Goal: Task Accomplishment & Management: Complete application form

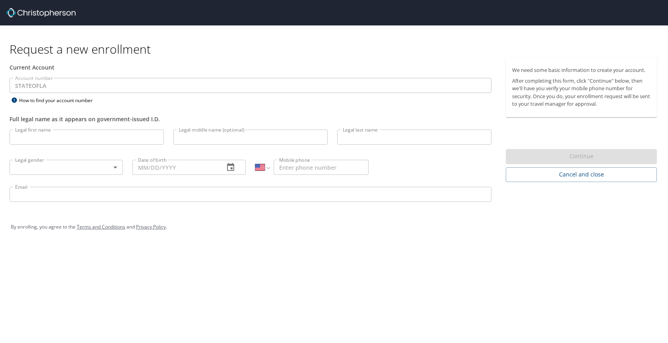
select select "US"
drag, startPoint x: 27, startPoint y: 138, endPoint x: 76, endPoint y: 141, distance: 49.4
click at [27, 138] on input "Legal first name" at bounding box center [87, 137] width 154 height 15
type input "[PERSON_NAME]"
type input "j"
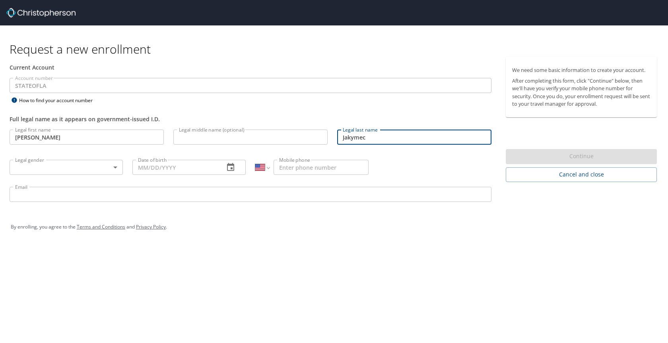
type input "Jakymec"
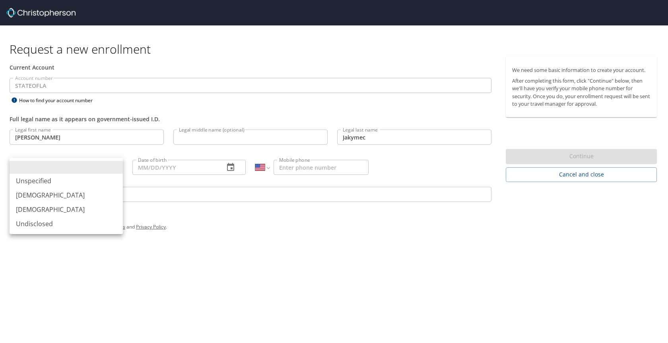
click at [115, 168] on body "Request a new enrollment Current Account Account number STATEOFLA Account numbe…" at bounding box center [334, 171] width 668 height 343
click at [24, 195] on li "[DEMOGRAPHIC_DATA]" at bounding box center [66, 195] width 113 height 14
type input "[DEMOGRAPHIC_DATA]"
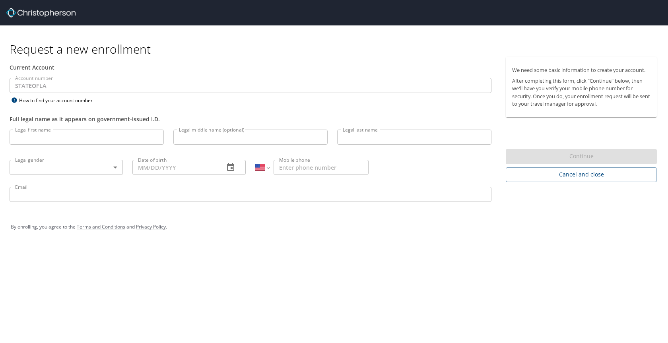
select select "US"
click at [37, 136] on input "Legal first name" at bounding box center [87, 137] width 154 height 15
type input "[PERSON_NAME]"
type input "j"
type input "Jakymec"
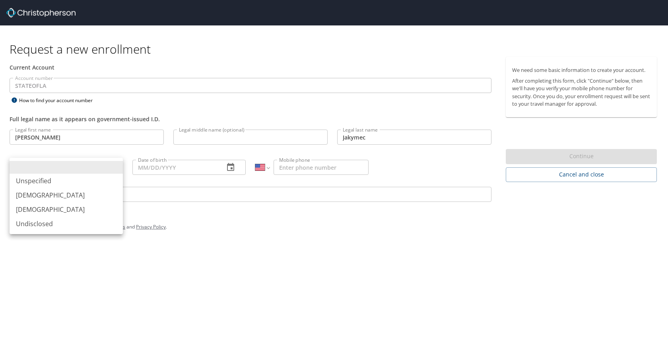
click at [115, 167] on body "Request a new enrollment Current Account Account number STATEOFLA Account numbe…" at bounding box center [334, 171] width 668 height 343
click at [35, 196] on li "[DEMOGRAPHIC_DATA]" at bounding box center [66, 195] width 113 height 14
type input "[DEMOGRAPHIC_DATA]"
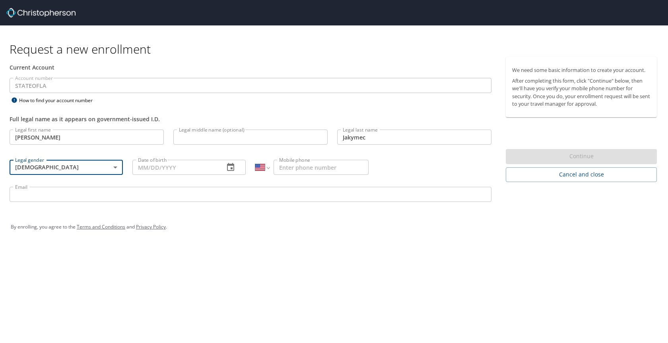
click at [163, 169] on input "Date of birth" at bounding box center [174, 167] width 85 height 15
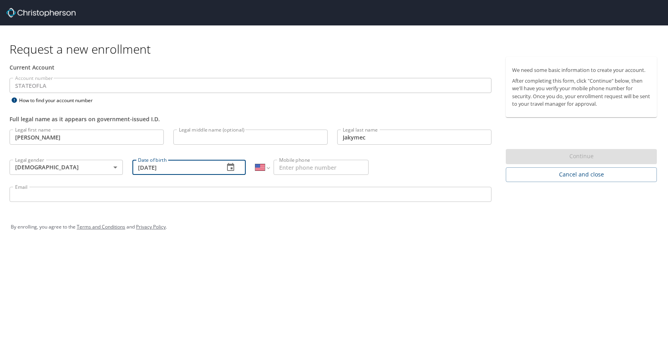
type input "[DATE]"
click at [306, 167] on input "Mobile phone" at bounding box center [320, 167] width 95 height 15
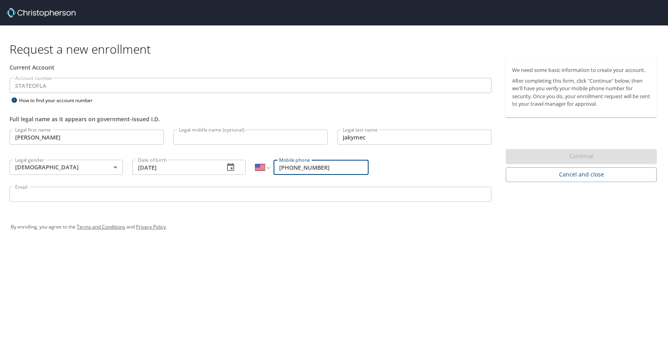
type input "[PHONE_NUMBER]"
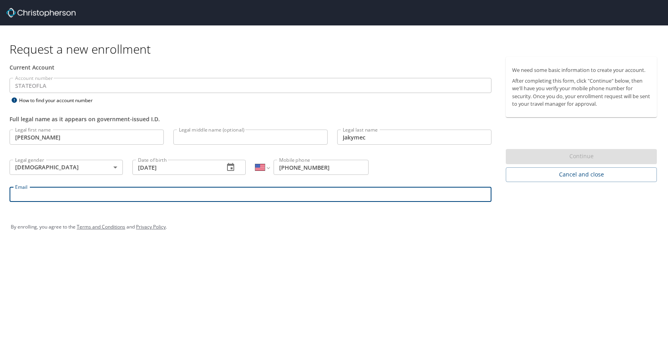
click at [43, 192] on input "Email" at bounding box center [251, 194] width 482 height 15
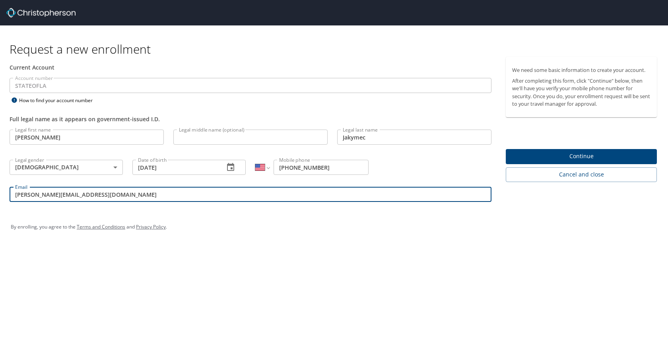
type input "[PERSON_NAME][EMAIL_ADDRESS][DOMAIN_NAME]"
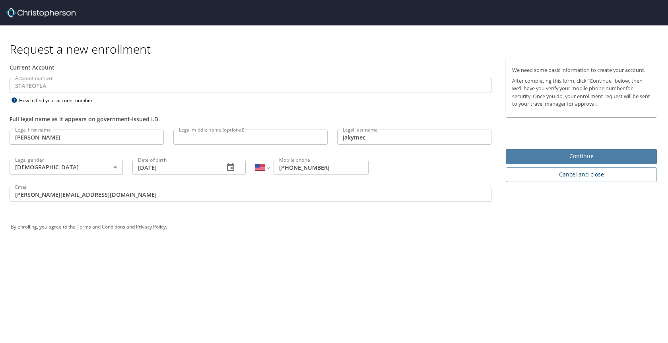
click at [559, 156] on span "Continue" at bounding box center [581, 156] width 138 height 10
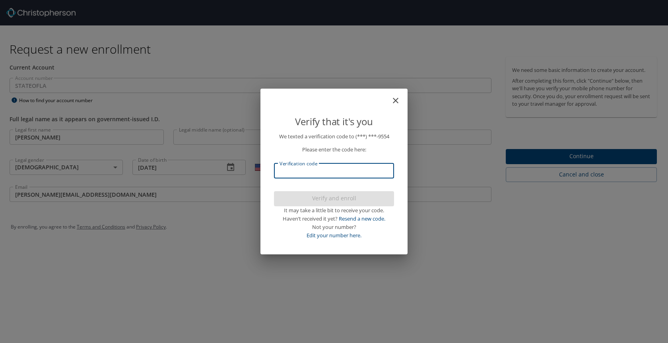
click at [315, 167] on input "Verification code" at bounding box center [334, 170] width 120 height 15
type input "313517"
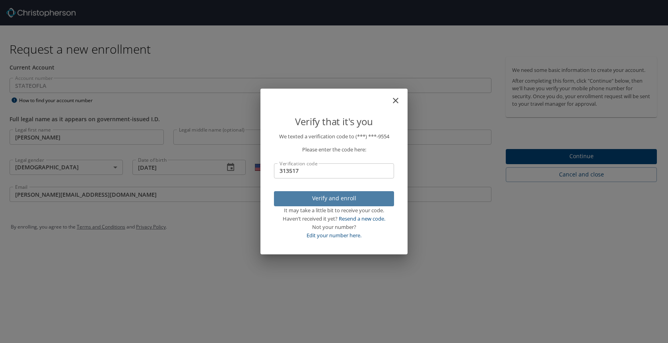
click at [333, 196] on span "Verify and enroll" at bounding box center [333, 199] width 107 height 10
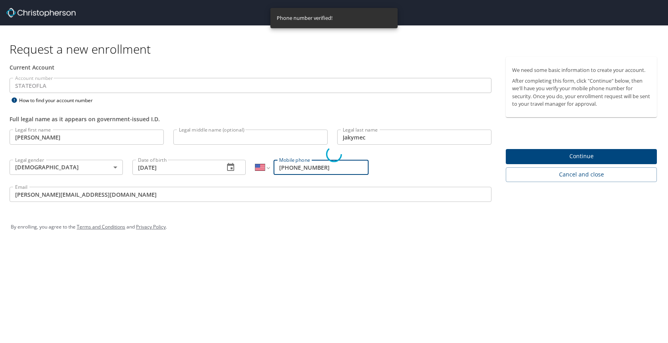
click at [559, 157] on div "Verify that it's you We texted a verification code to (***) ***- 9554 Please en…" at bounding box center [334, 171] width 668 height 343
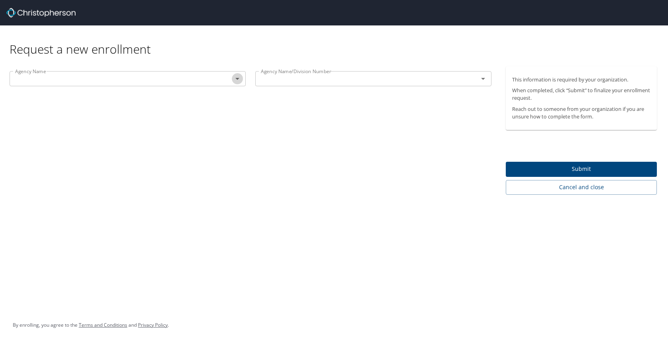
click at [237, 80] on icon "Open" at bounding box center [237, 79] width 4 height 2
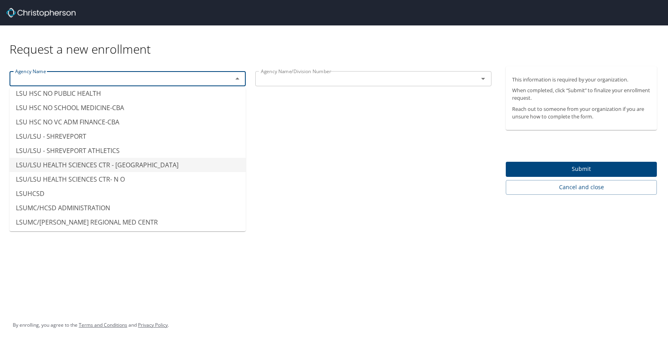
scroll to position [3974, 0]
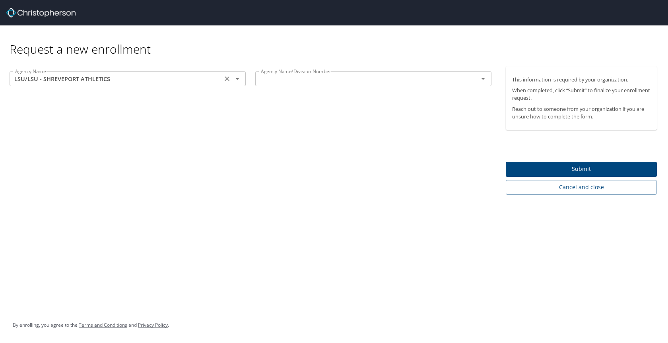
click at [237, 79] on icon "Open" at bounding box center [237, 79] width 4 height 2
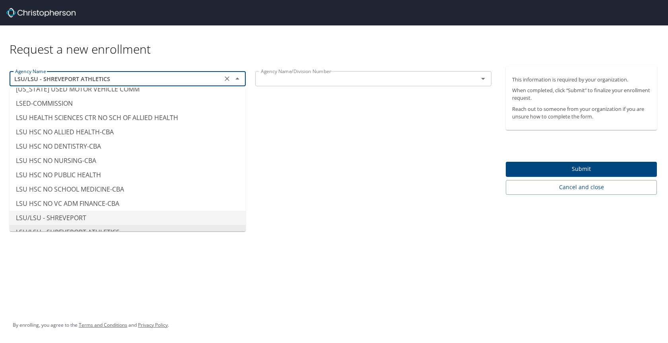
scroll to position [3893, 0]
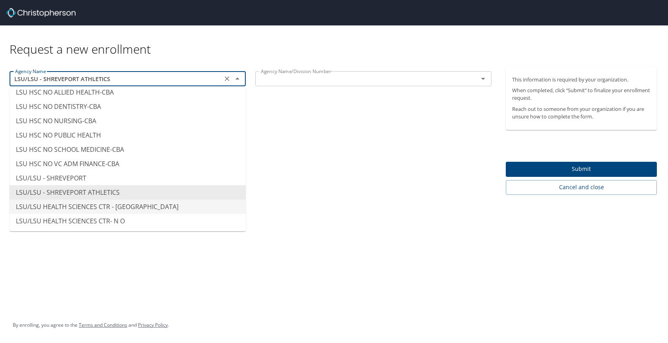
click at [134, 199] on li "LSU/LSU HEALTH SCIENCES CTR - [GEOGRAPHIC_DATA]" at bounding box center [128, 206] width 236 height 14
type input "LSU/LSU HEALTH SCIENCES CTR - [GEOGRAPHIC_DATA]"
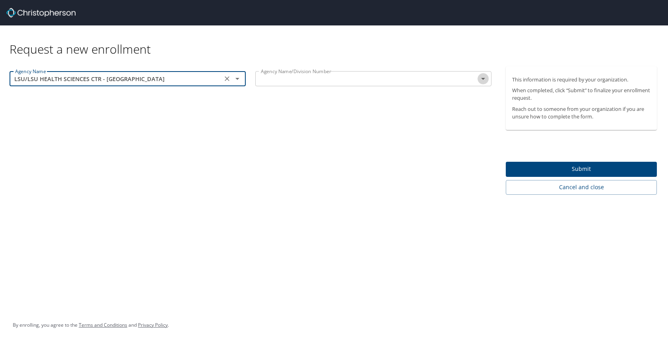
click at [482, 79] on icon "Open" at bounding box center [483, 79] width 4 height 2
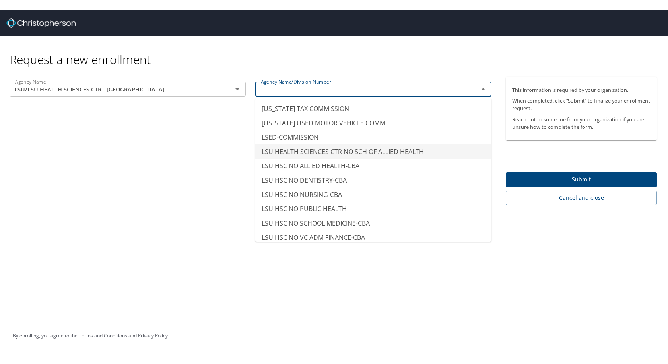
scroll to position [3855, 0]
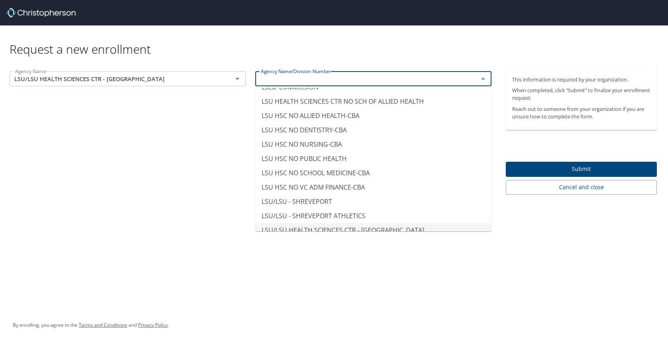
click at [389, 223] on li "LSU/LSU HEALTH SCIENCES CTR - [GEOGRAPHIC_DATA]" at bounding box center [373, 230] width 236 height 14
type input "LSU/LSU HEALTH SCIENCES CTR - [GEOGRAPHIC_DATA]"
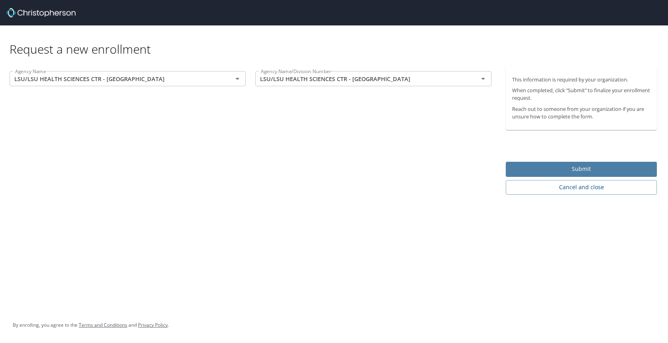
click at [573, 167] on span "Submit" at bounding box center [581, 169] width 138 height 10
